Goal: Transaction & Acquisition: Purchase product/service

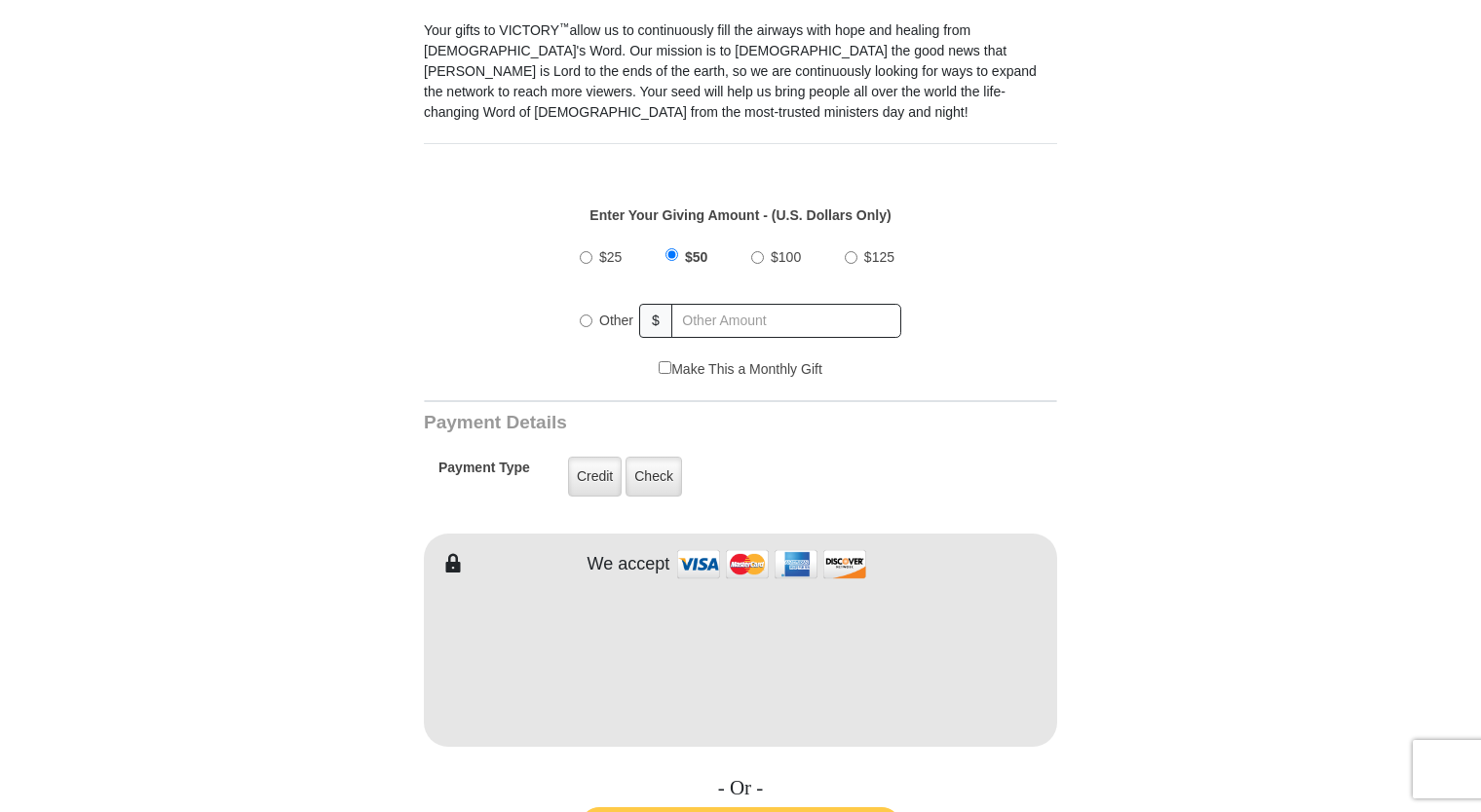
scroll to position [600, 0]
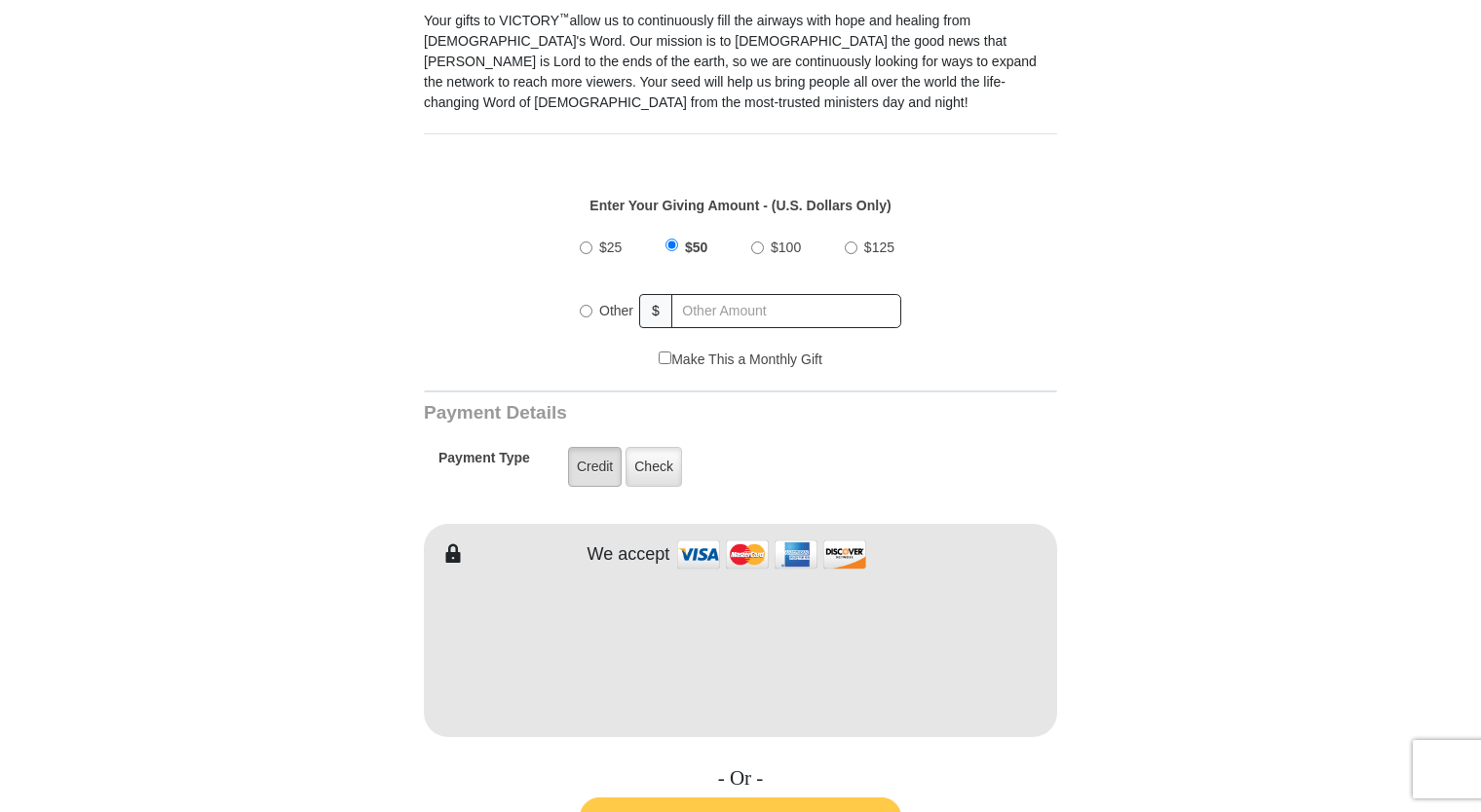
click at [601, 447] on label "Credit" at bounding box center [595, 467] width 54 height 40
click at [0, 0] on input "Credit" at bounding box center [0, 0] width 0 height 0
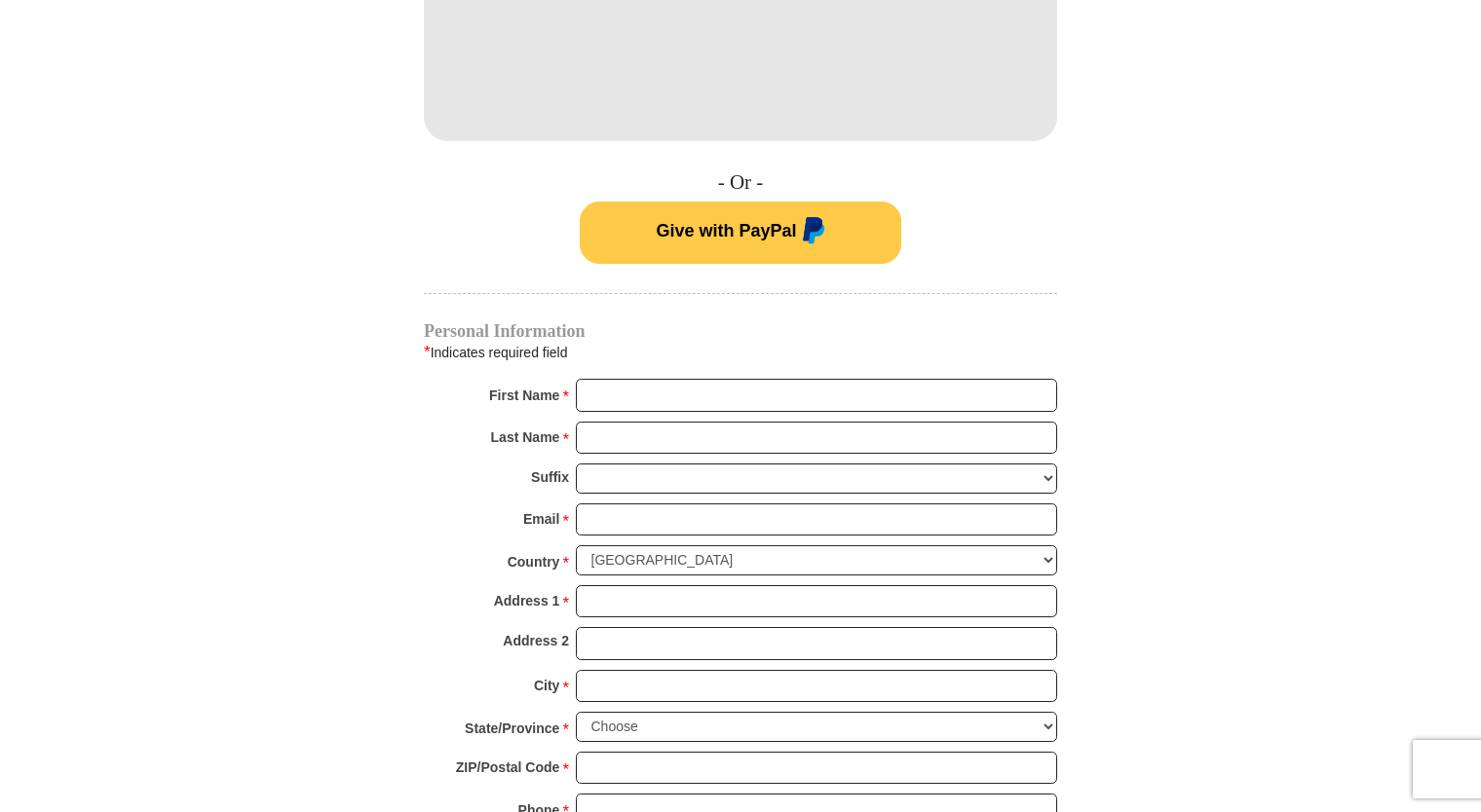
scroll to position [1198, 0]
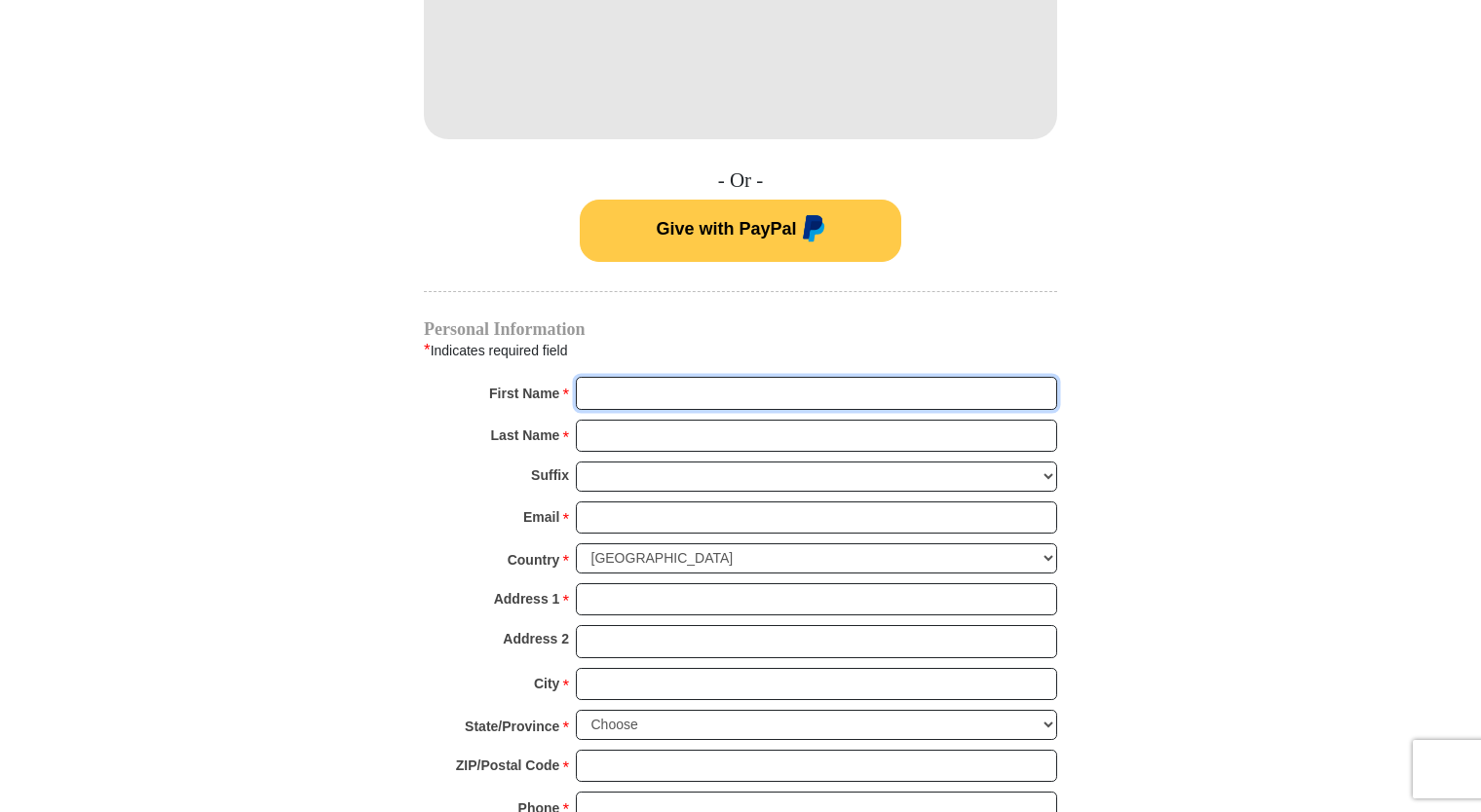
click at [740, 377] on input "First Name *" at bounding box center [816, 393] width 481 height 33
click at [580, 200] on button "Give with PayPal" at bounding box center [740, 230] width 321 height 62
click at [686, 377] on input "V" at bounding box center [816, 393] width 481 height 33
type input "[US_STATE]"
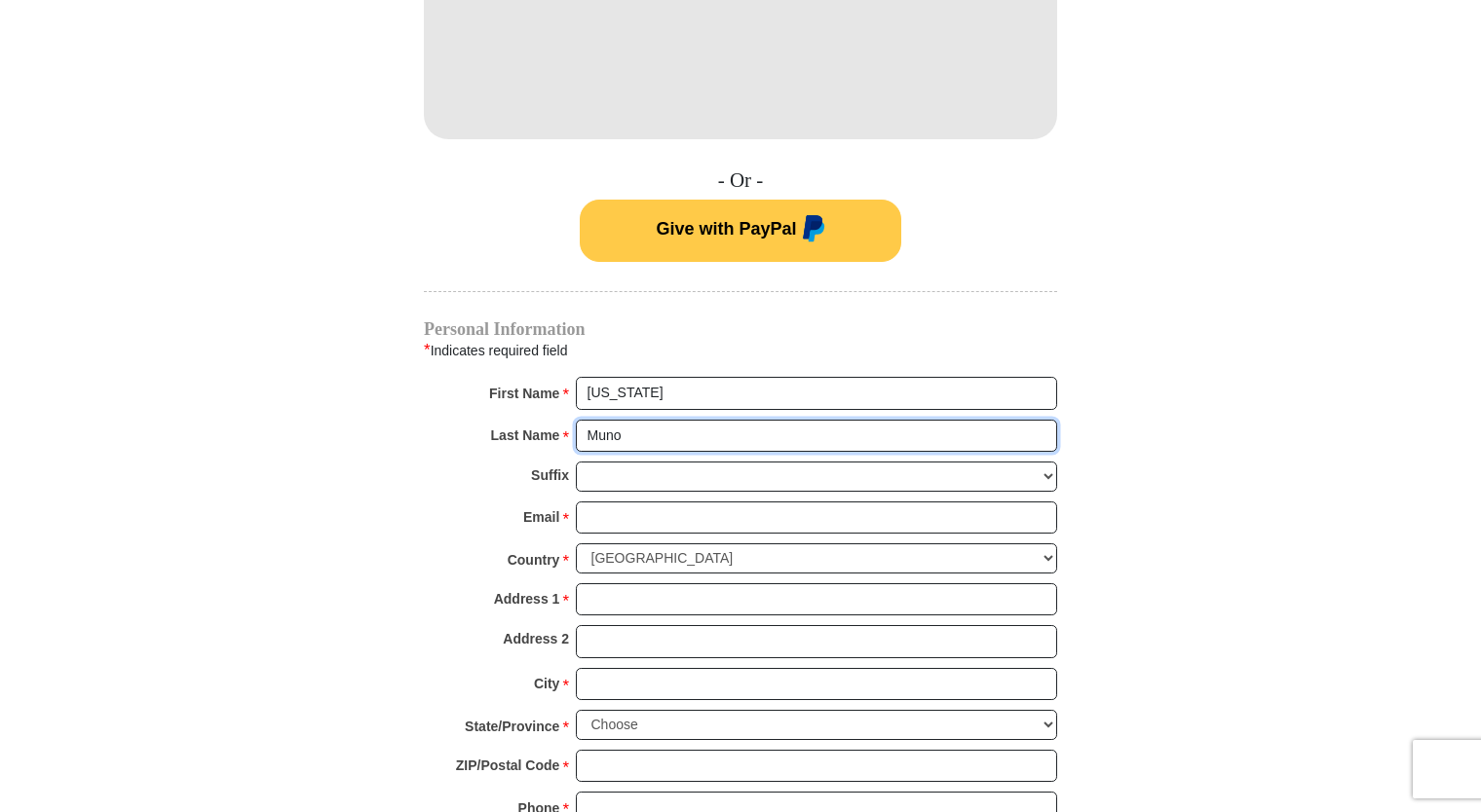
type input "[PERSON_NAME]"
type input "[EMAIL_ADDRESS][DOMAIN_NAME]"
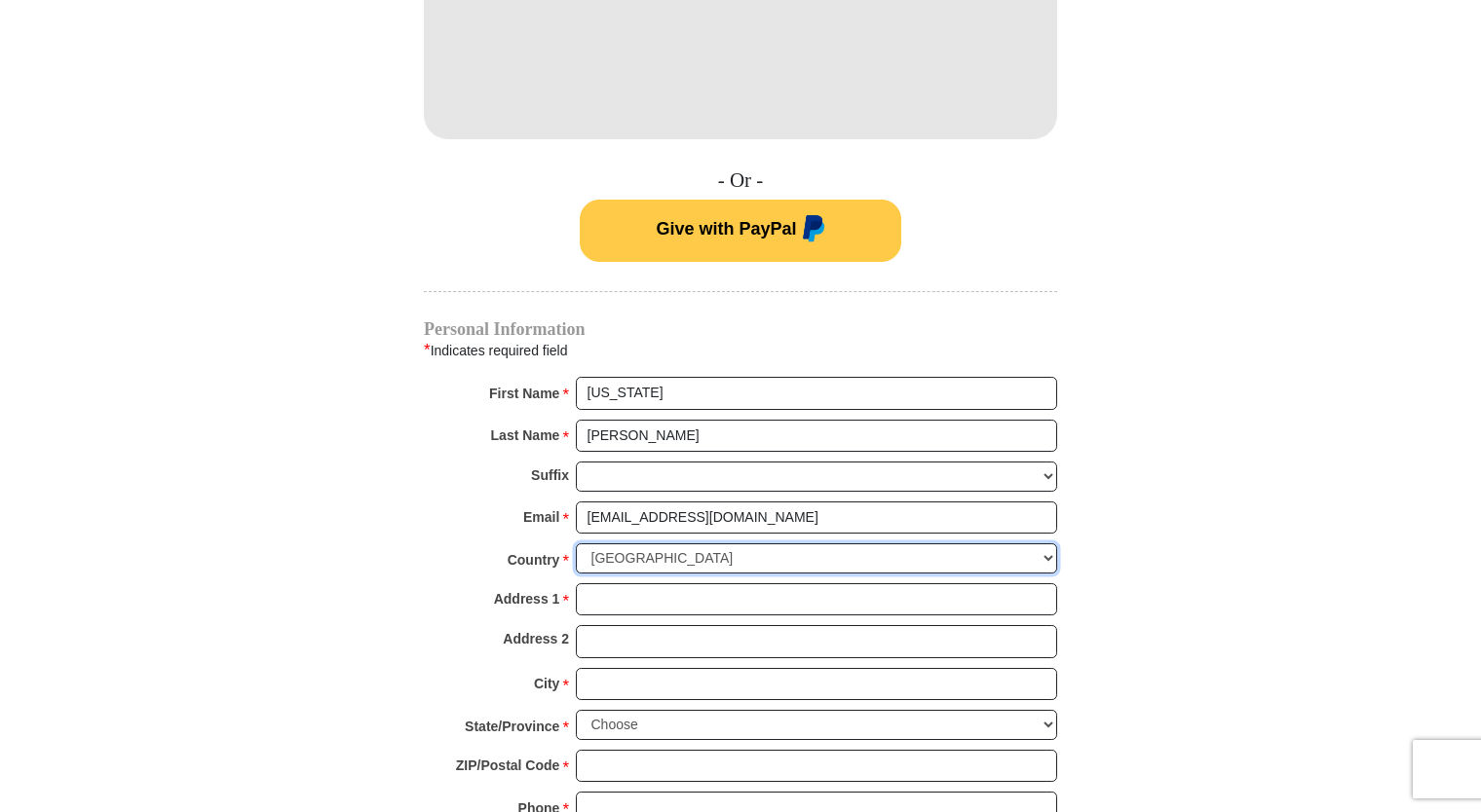
type input "[STREET_ADDRESS][PERSON_NAME]"
type input "Shafter"
type input "93263-1720"
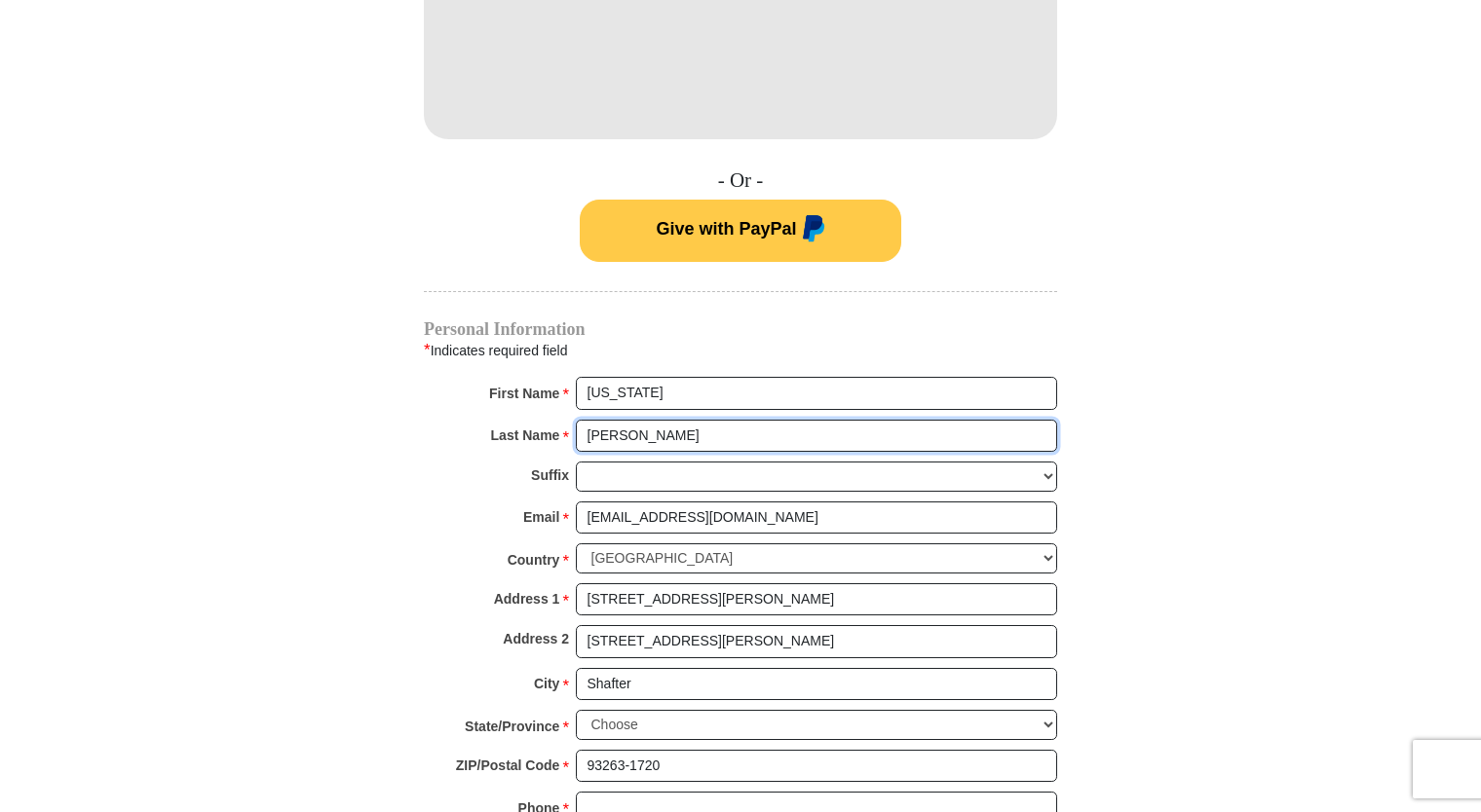
radio input "true"
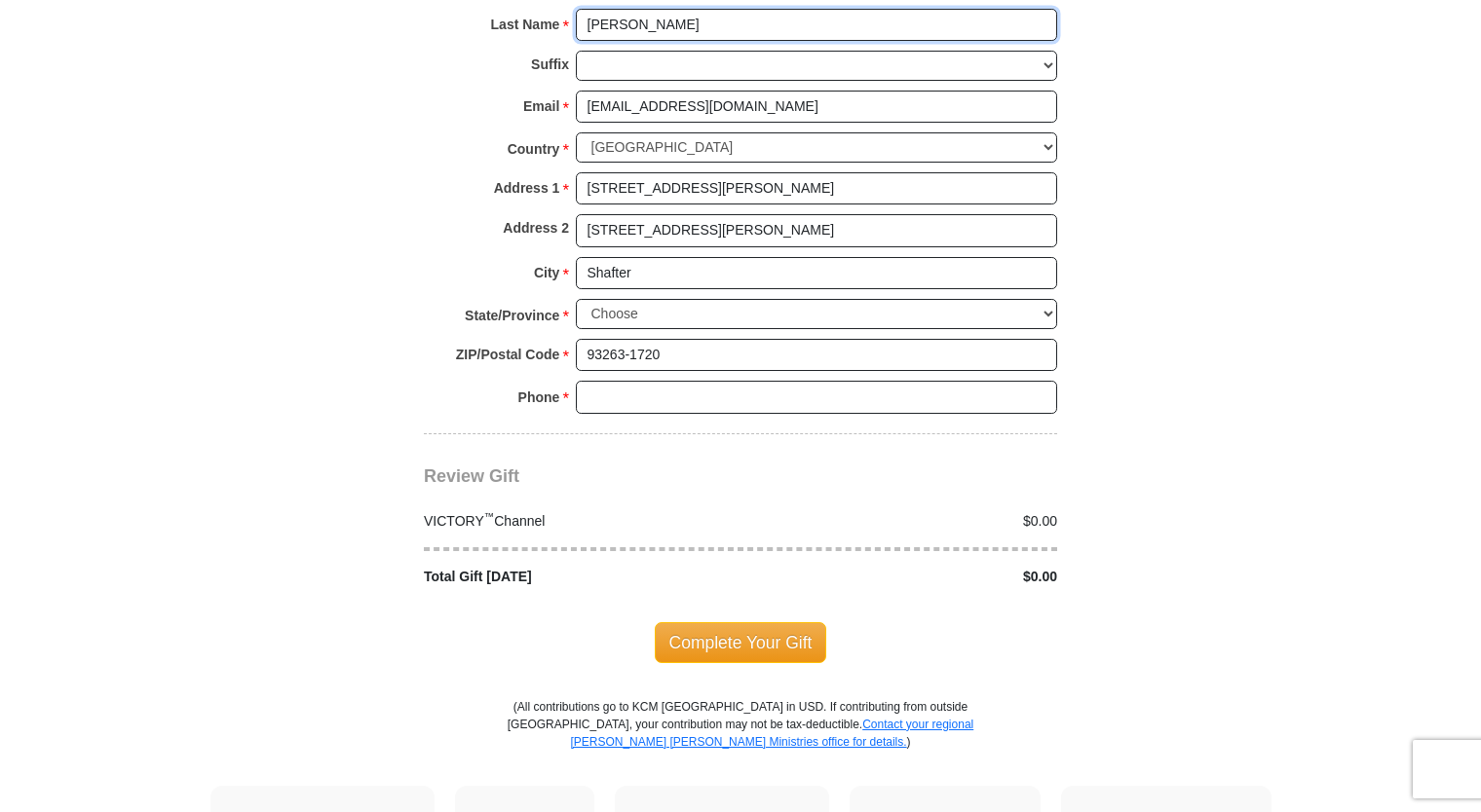
scroll to position [1615, 0]
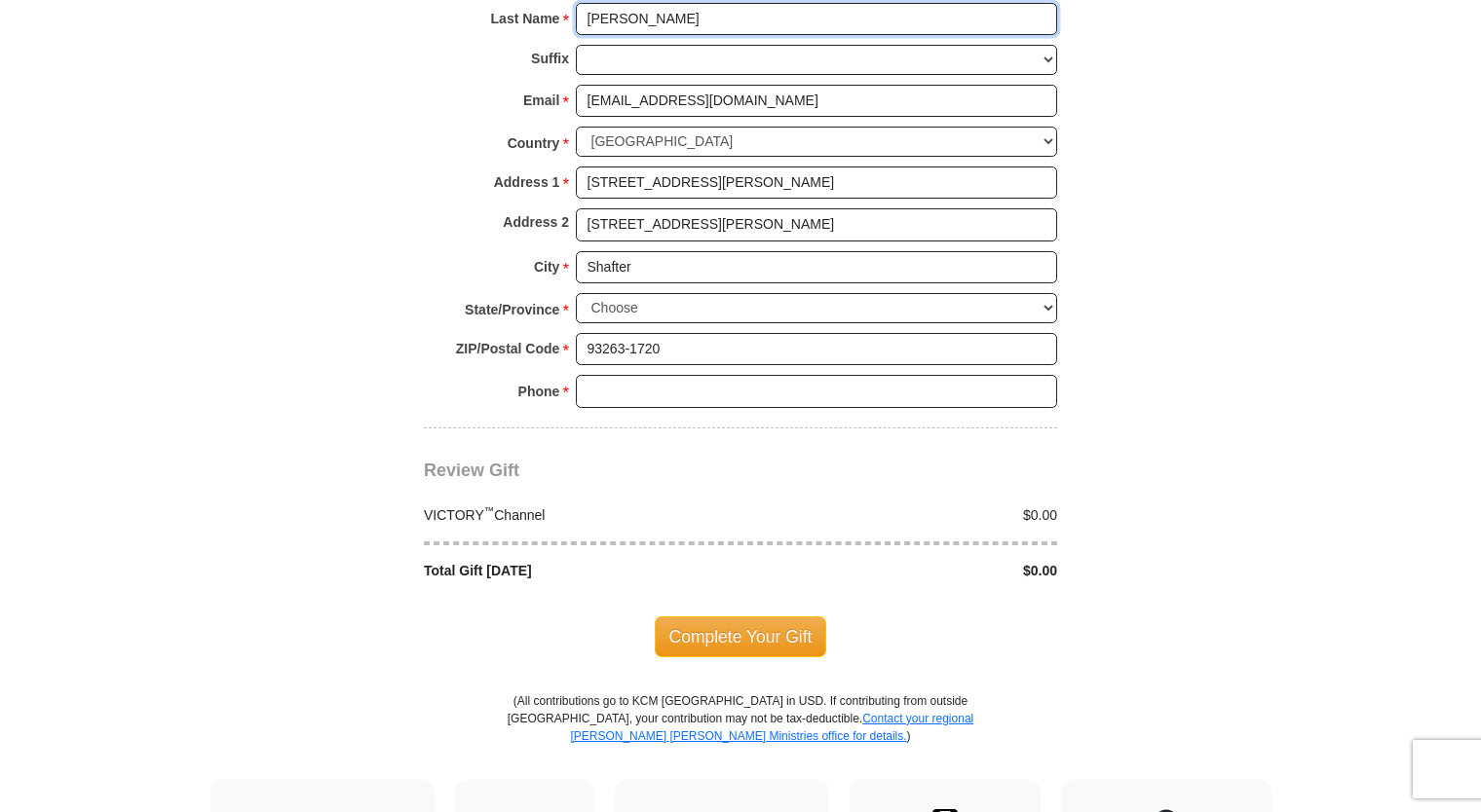
type input "[PERSON_NAME]"
click at [784, 293] on select "Choose [US_STATE] [US_STATE] [US_STATE] [US_STATE] [US_STATE] Armed Forces Amer…" at bounding box center [816, 308] width 481 height 30
select select "CA"
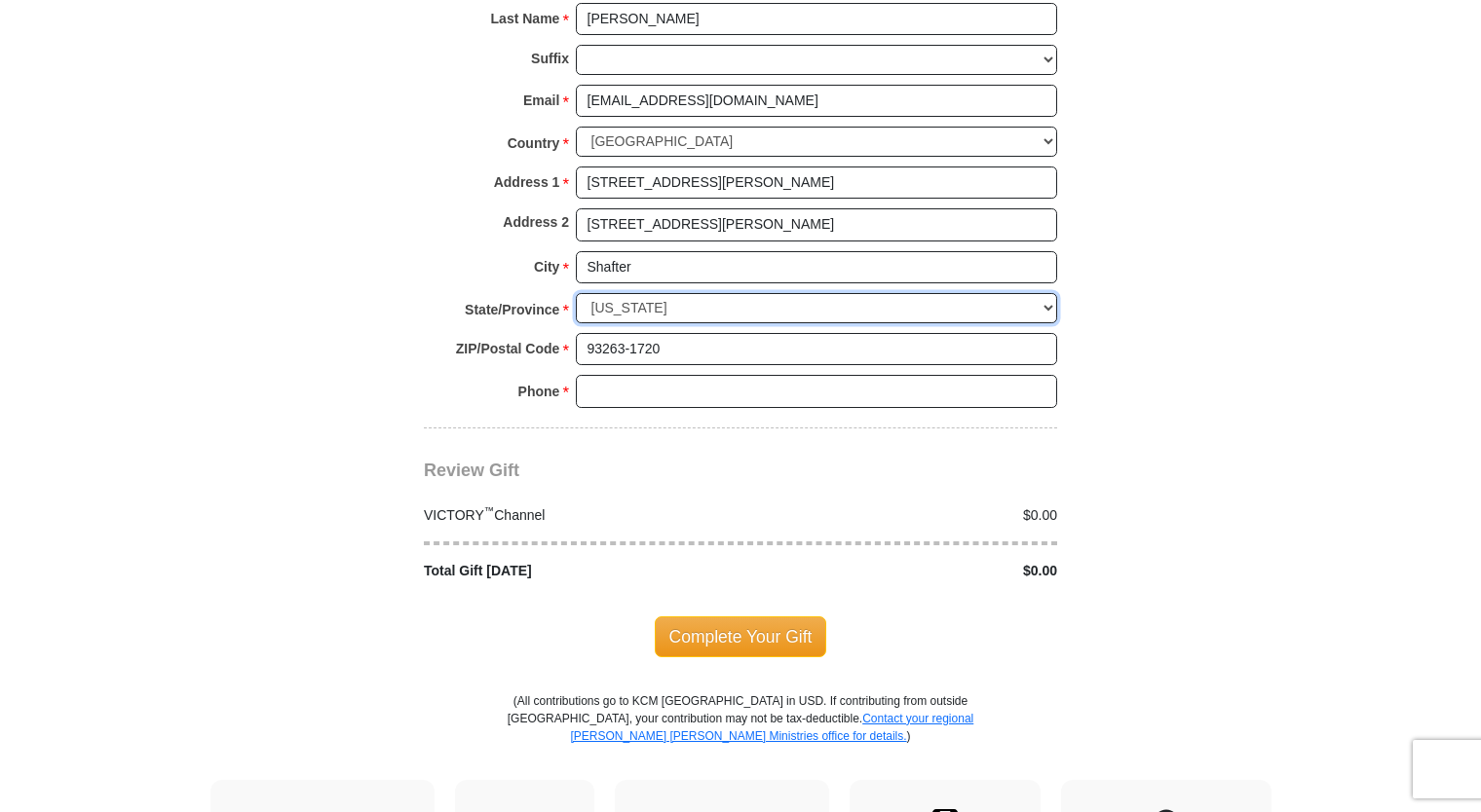
click at [576, 293] on select "Choose [US_STATE] [US_STATE] [US_STATE] [US_STATE] [US_STATE] Armed Forces Amer…" at bounding box center [816, 308] width 481 height 30
click at [764, 375] on input "Phone * *" at bounding box center [816, 391] width 481 height 33
type input "6617464665"
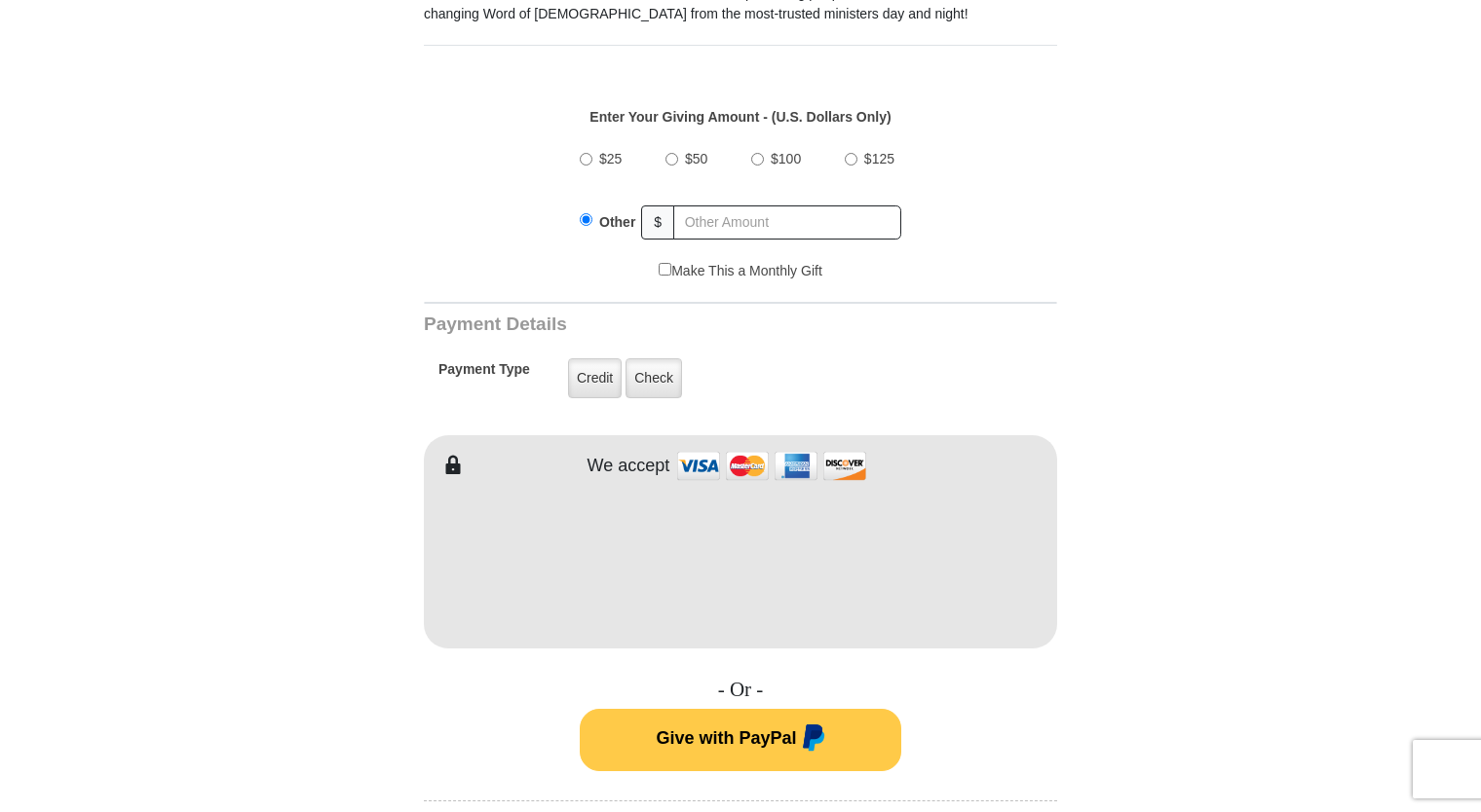
scroll to position [682, 0]
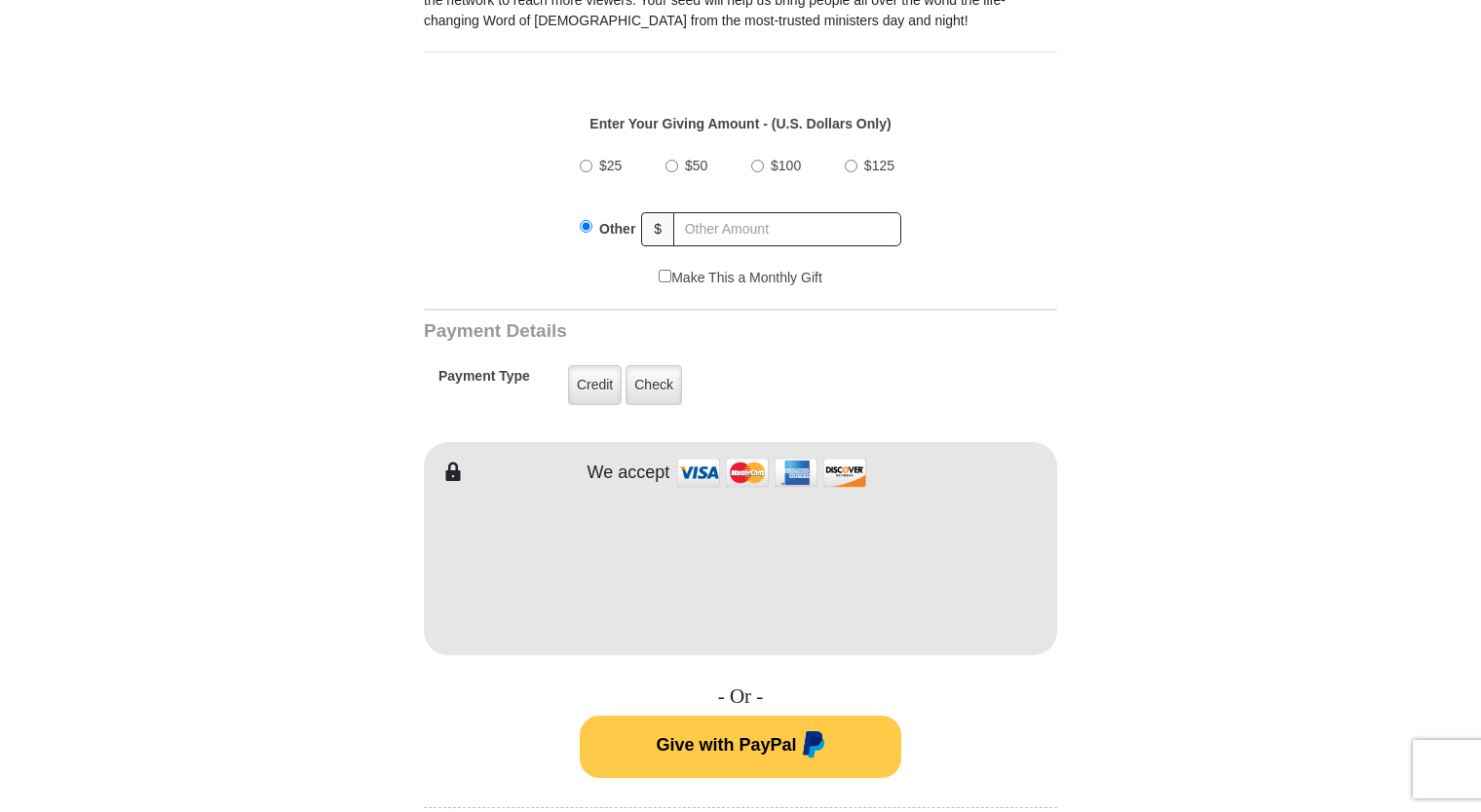
click at [675, 160] on input "$50" at bounding box center [672, 166] width 13 height 13
radio input "true"
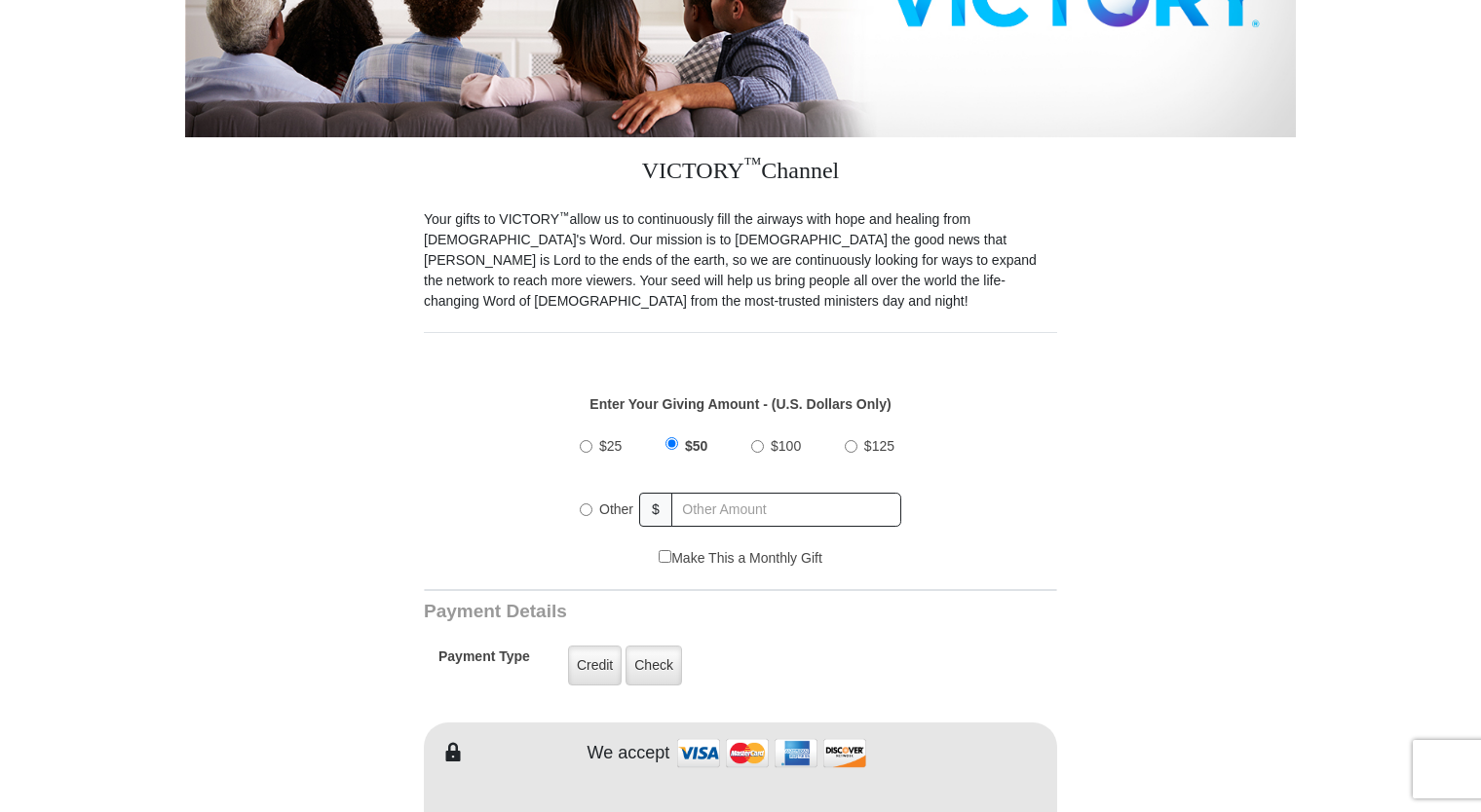
scroll to position [396, 0]
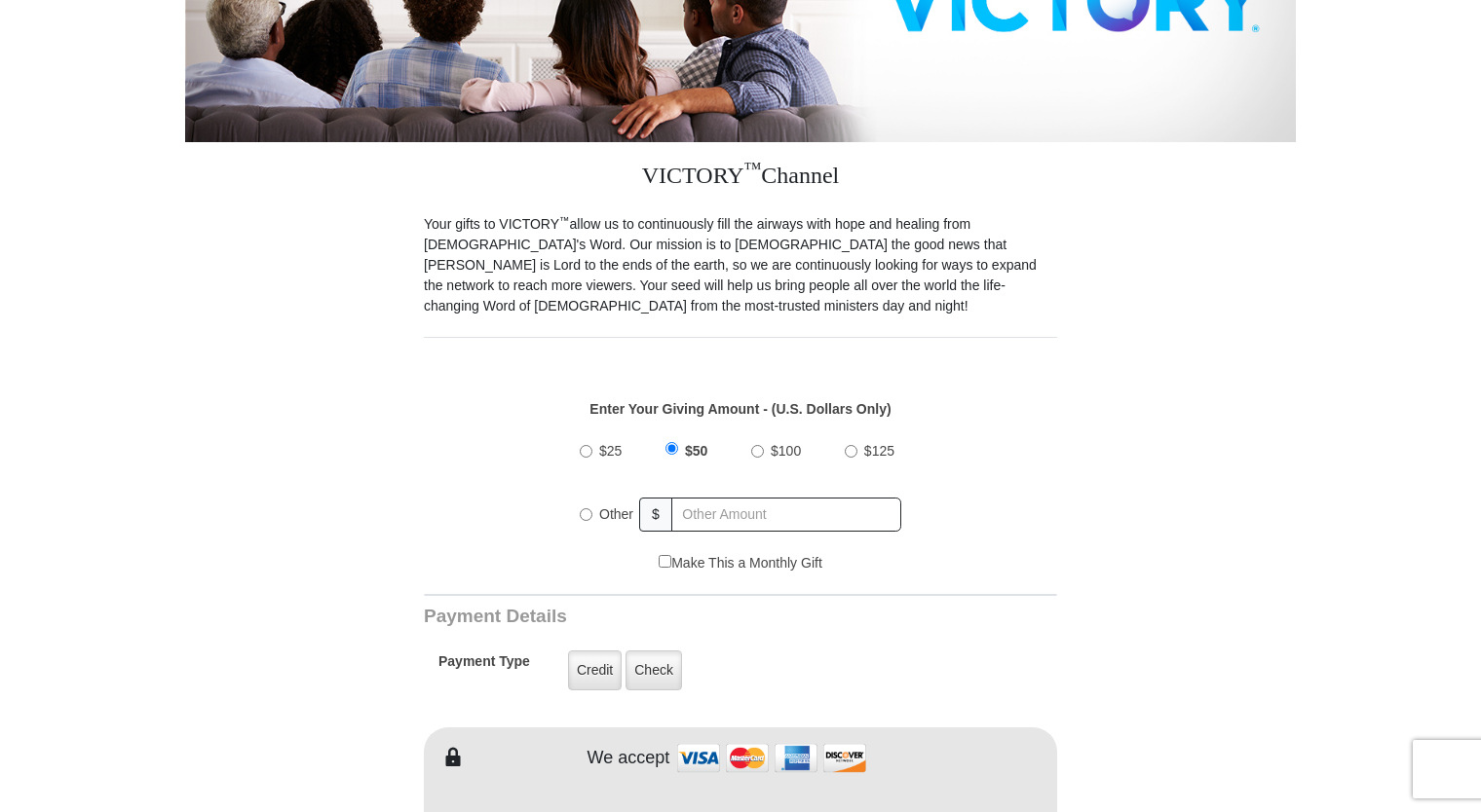
click at [583, 445] on input "$25" at bounding box center [586, 451] width 13 height 13
radio input "true"
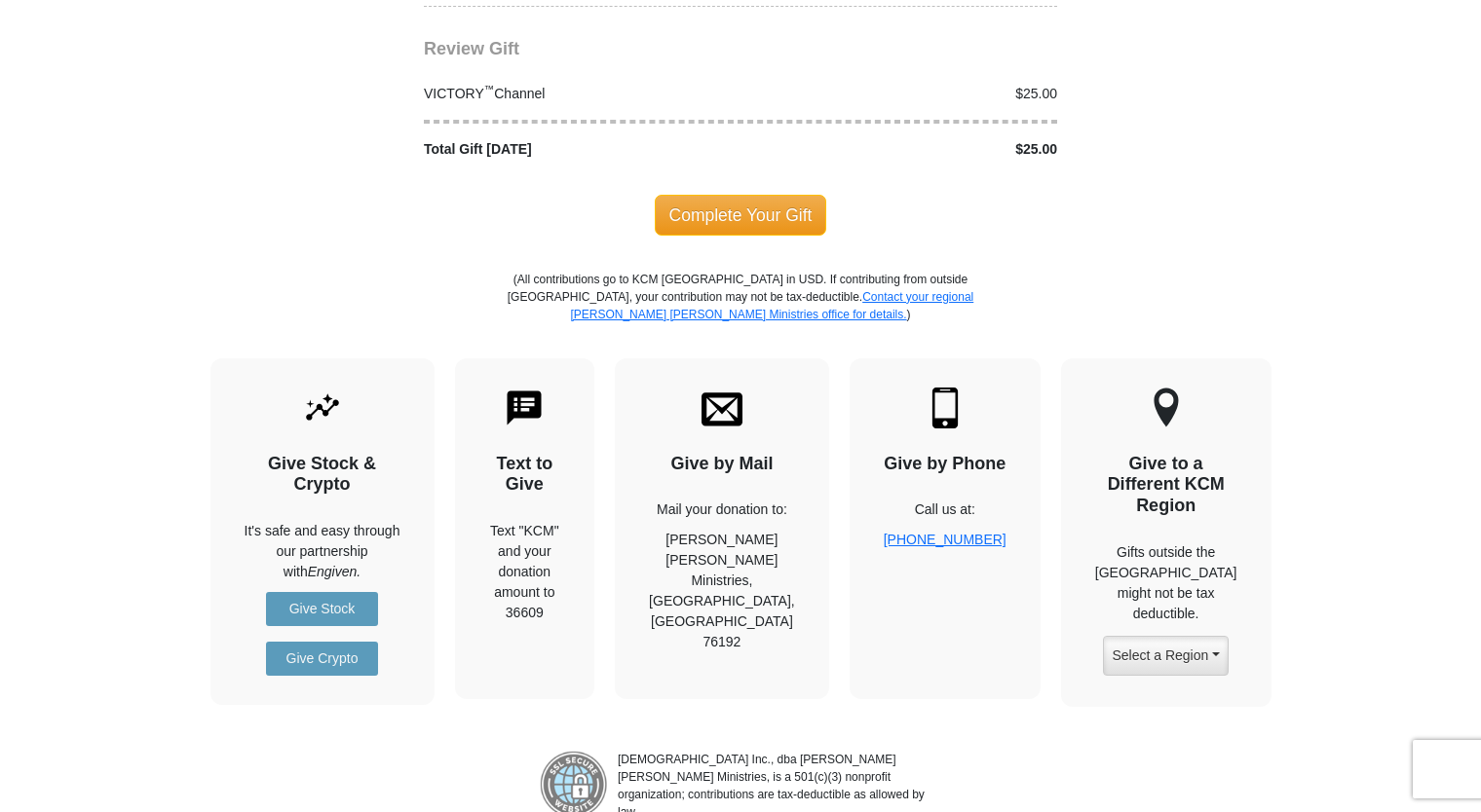
scroll to position [2038, 0]
click at [765, 194] on span "Complete Your Gift" at bounding box center [740, 213] width 173 height 41
